Goal: Task Accomplishment & Management: Use online tool/utility

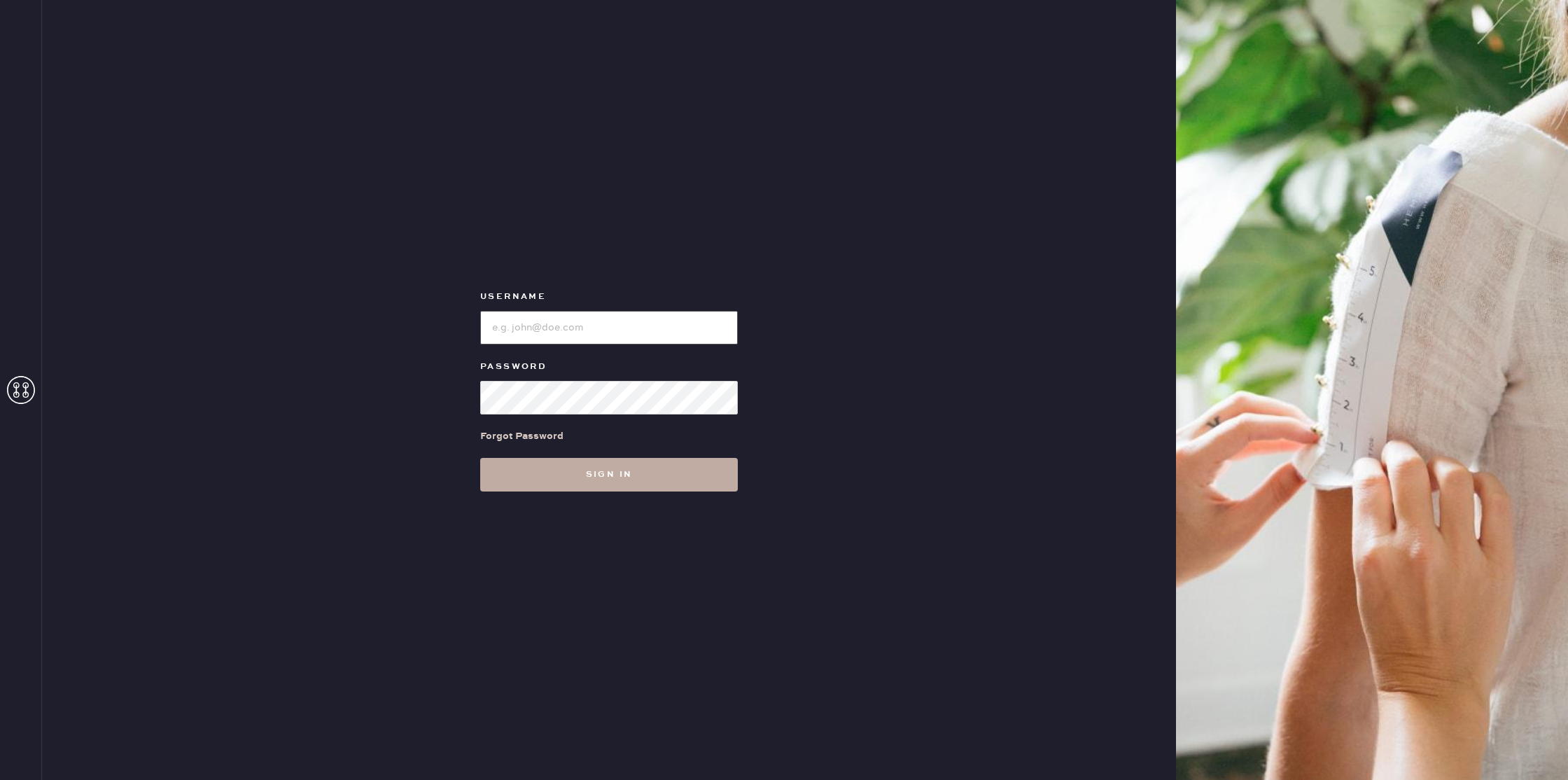
type input "ReformationMontrose"
click at [599, 478] on button "Sign in" at bounding box center [608, 474] width 258 height 34
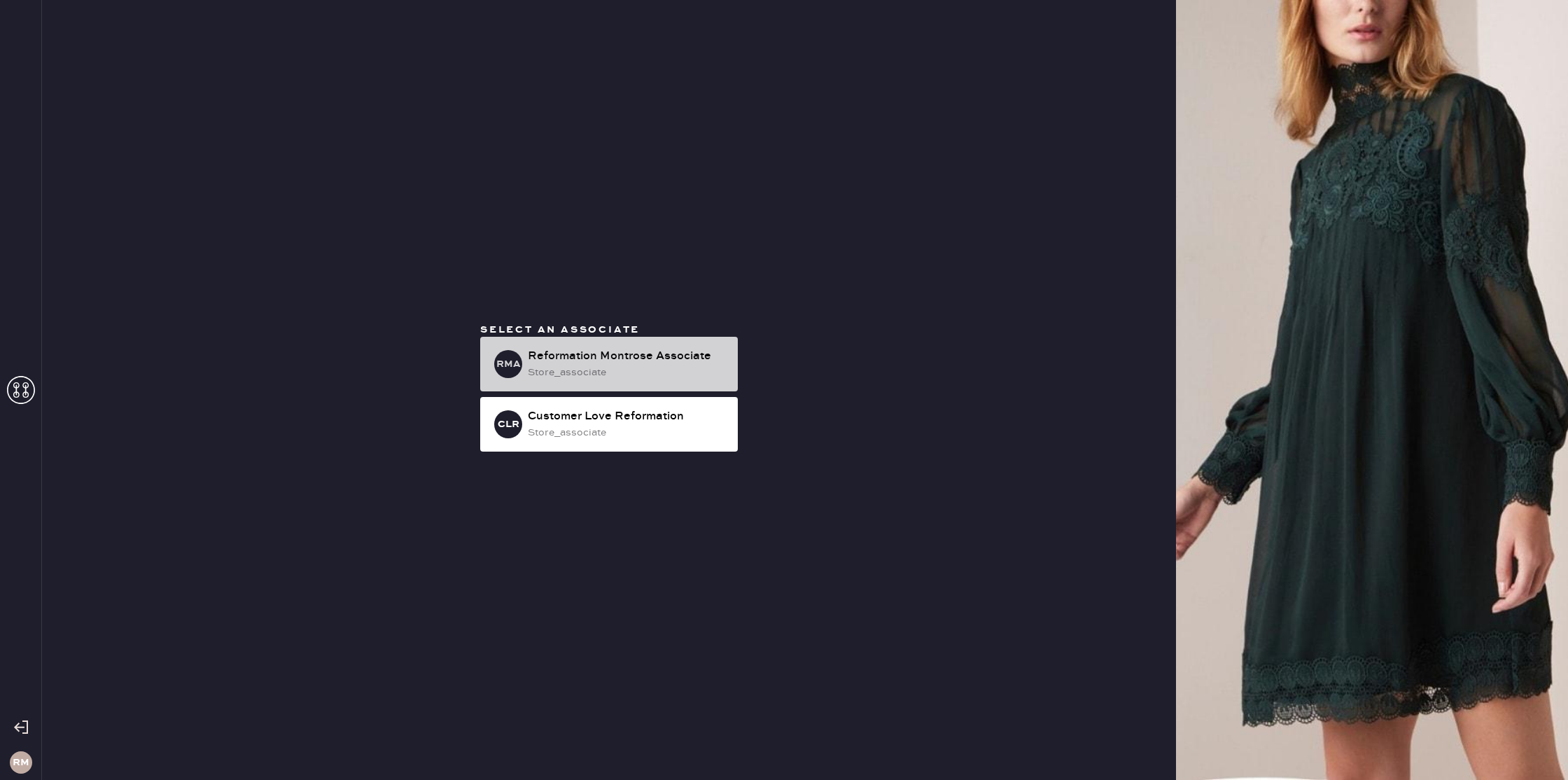
click at [544, 349] on div "Reformation Montrose Associate" at bounding box center [627, 356] width 199 height 16
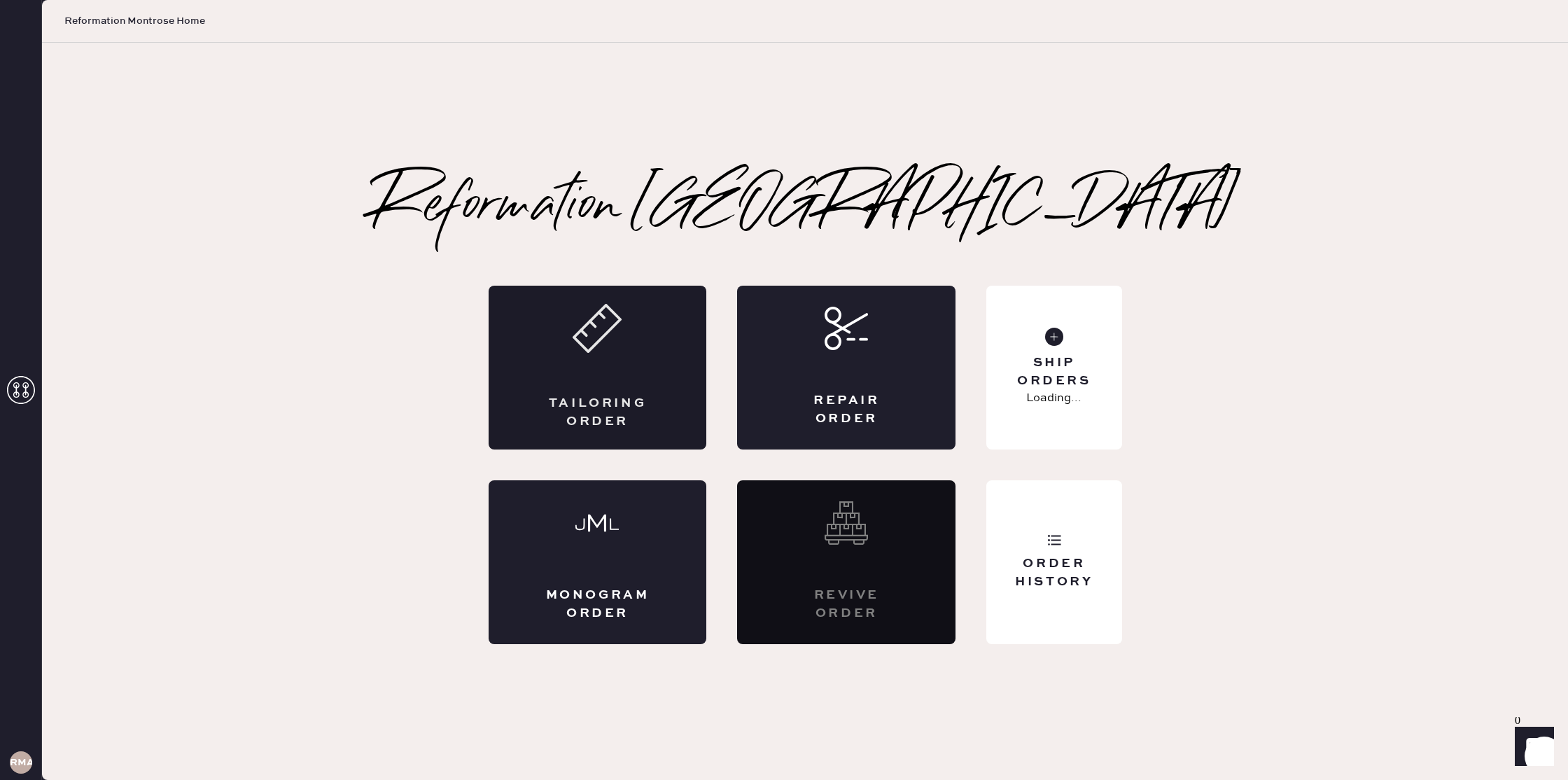
click at [630, 405] on div "Tailoring Order" at bounding box center [598, 412] width 107 height 35
click at [1078, 370] on div "Ship Orders" at bounding box center [1054, 372] width 113 height 35
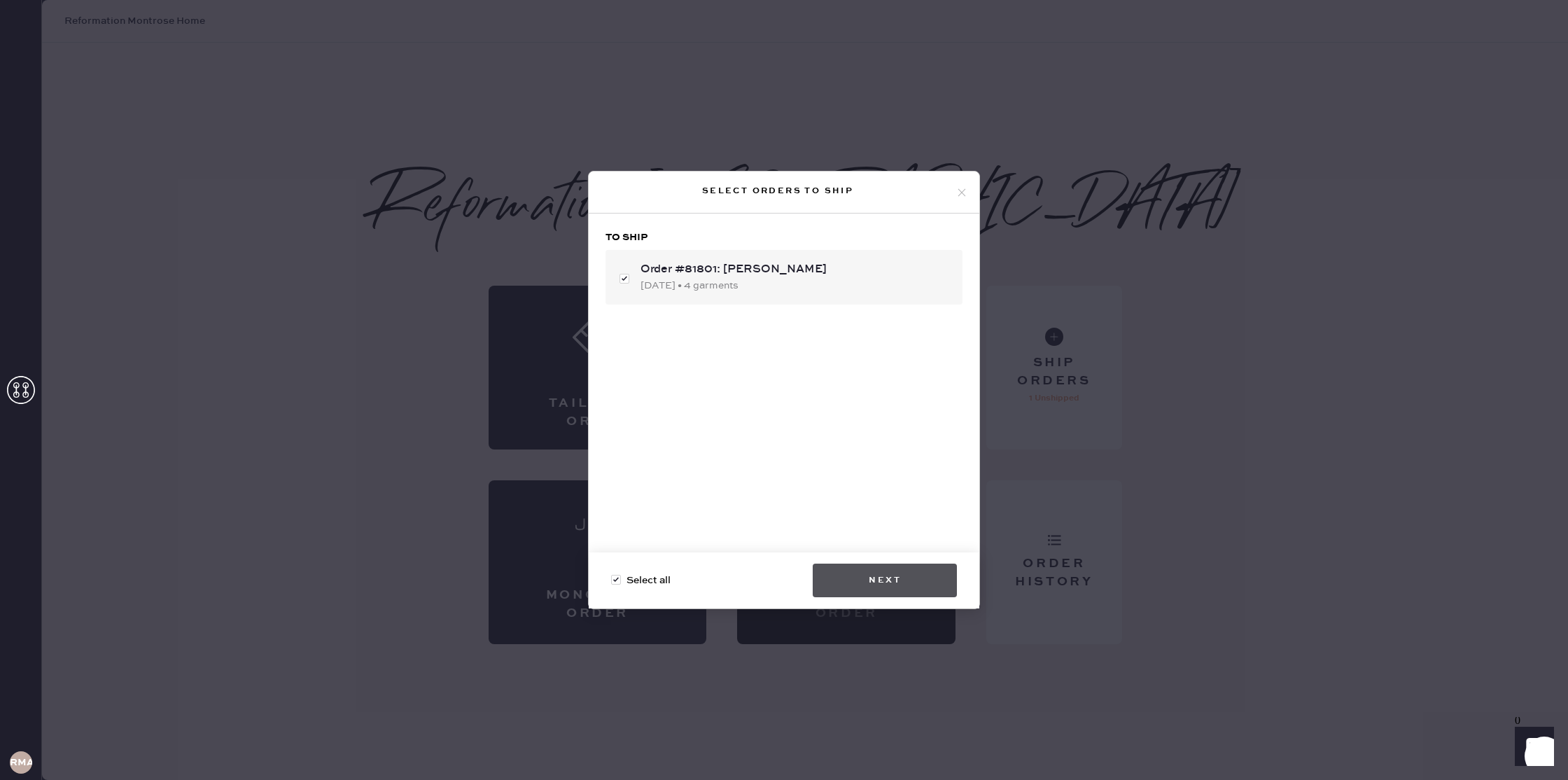
click at [887, 563] on div "Select all Next" at bounding box center [784, 579] width 390 height 56
click at [912, 579] on button "Next" at bounding box center [885, 580] width 144 height 34
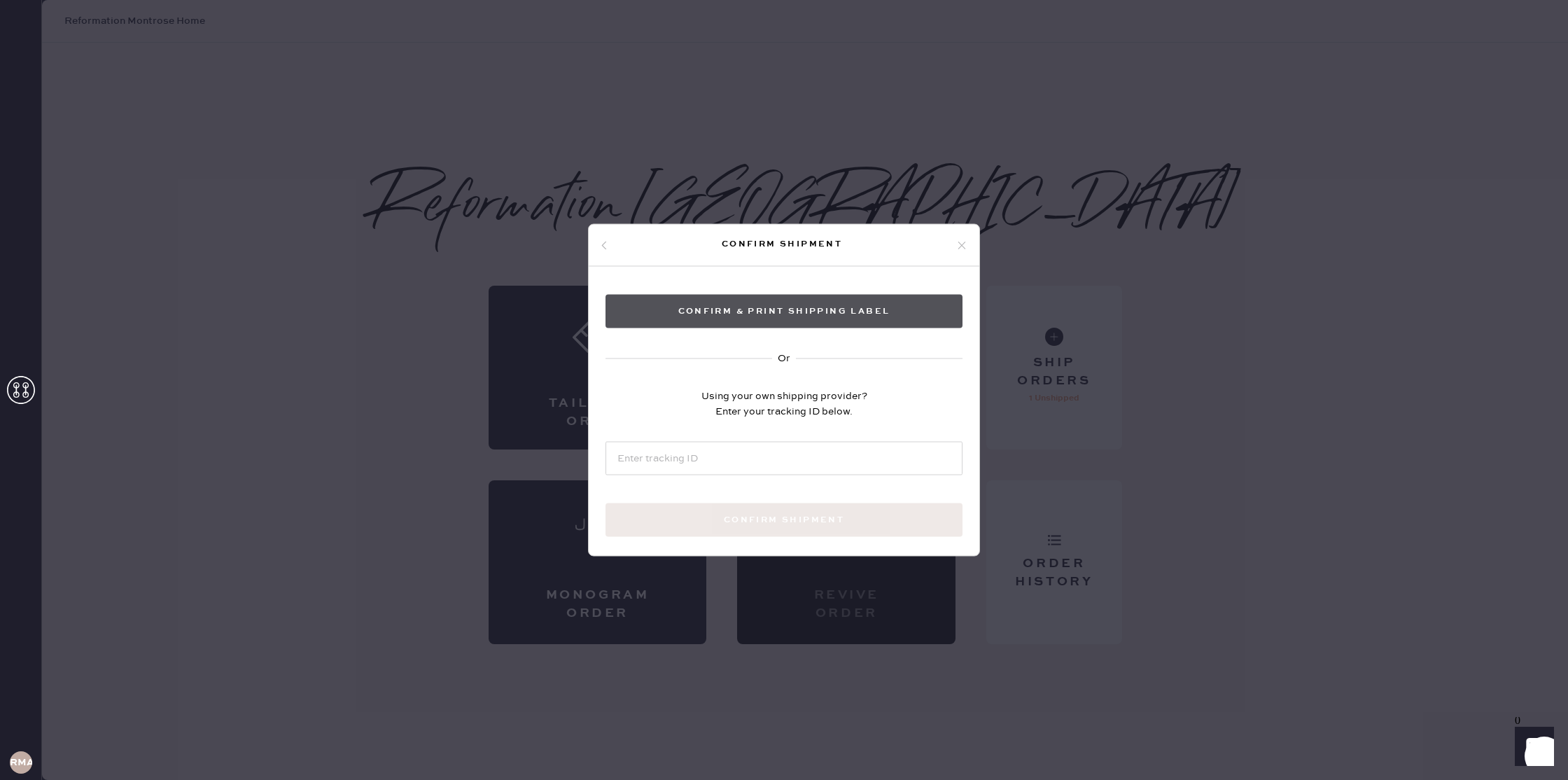
click at [830, 324] on button "Confirm & Print shipping label" at bounding box center [783, 311] width 357 height 34
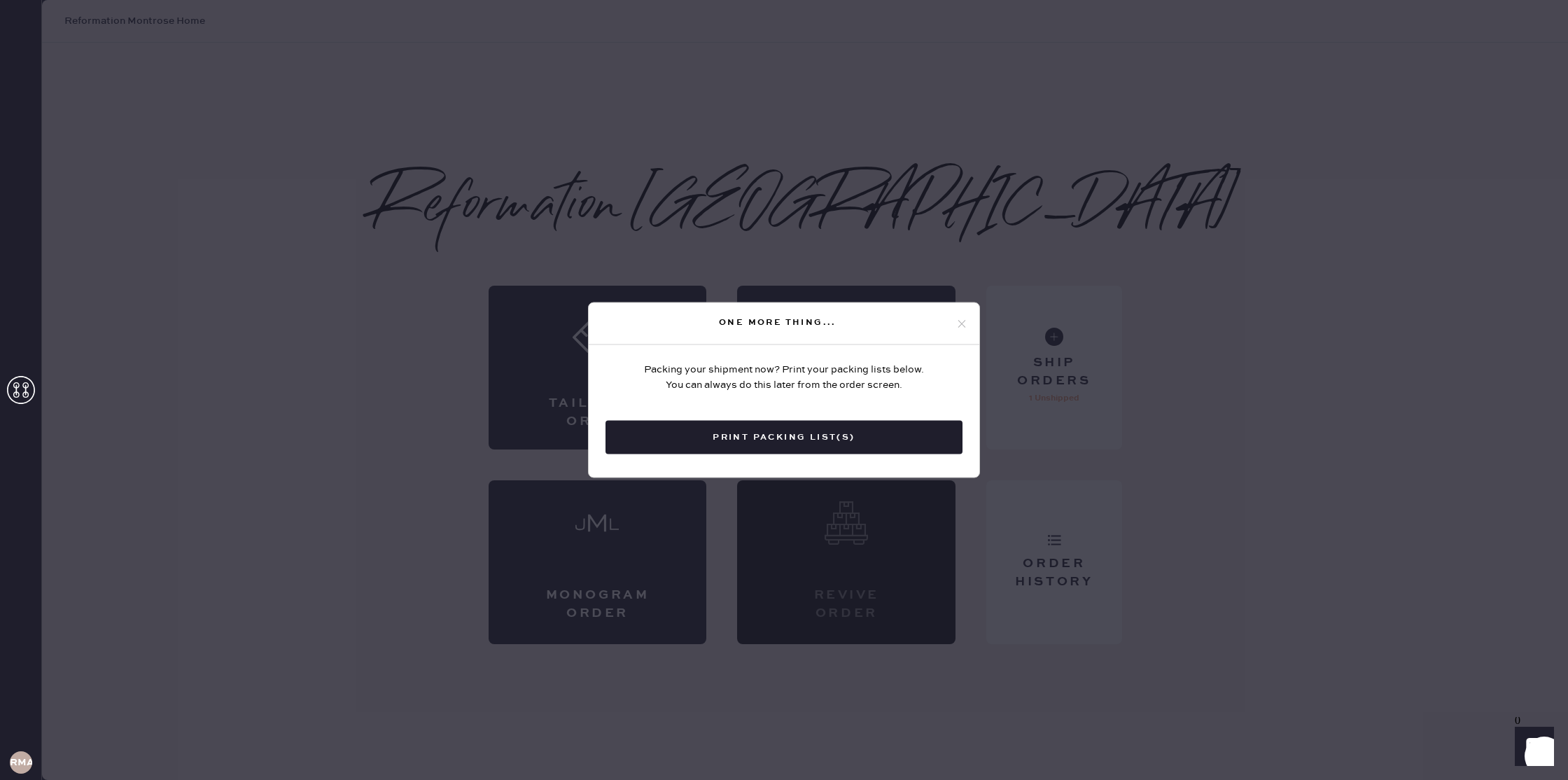
click at [720, 442] on button "Print Packing List(s)" at bounding box center [783, 437] width 357 height 34
